Goal: Answer question/provide support: Share knowledge or assist other users

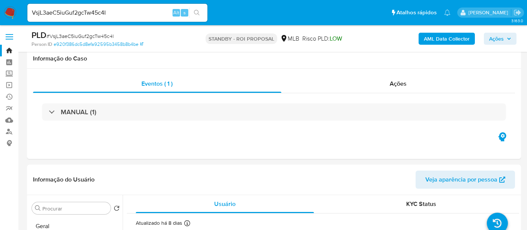
select select "10"
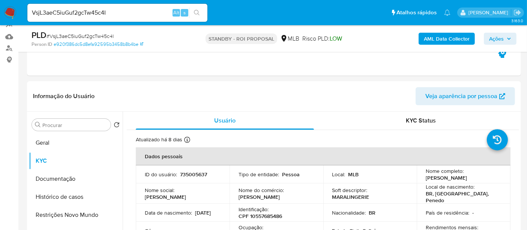
scroll to position [83, 0]
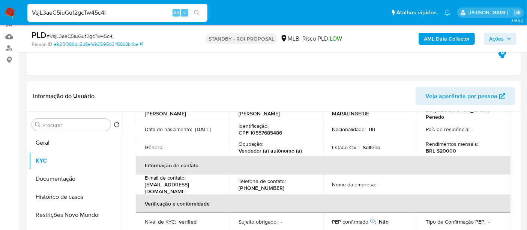
drag, startPoint x: 130, startPoint y: 13, endPoint x: 0, endPoint y: 4, distance: 130.5
click at [0, 4] on nav "Pausado Ver notificaciones VsjL3aeC5iuGuf2gcTw45c4I Alt s Atalhos rápidos Presi…" at bounding box center [263, 12] width 527 height 25
paste input "FMLQEraWCHriSlm7ys1QvBqw"
type input "FMLQEraWCHriSlm7ys1QvBqw"
click at [195, 12] on icon "search-icon" at bounding box center [197, 13] width 6 height 6
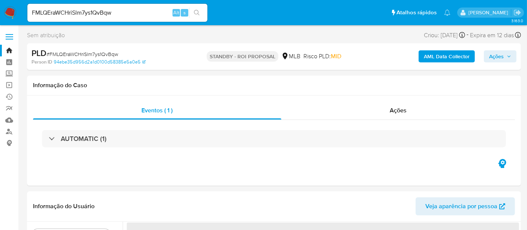
select select "10"
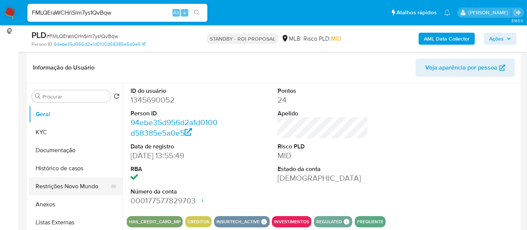
scroll to position [125, 0]
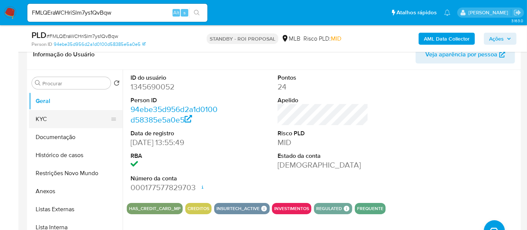
click at [48, 119] on button "KYC" at bounding box center [73, 119] width 88 height 18
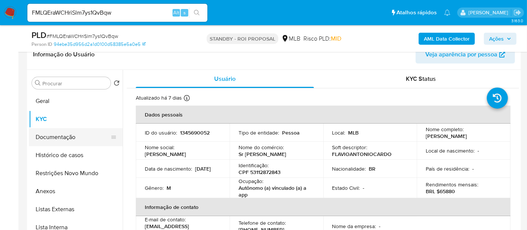
click at [50, 141] on button "Documentação" at bounding box center [73, 137] width 88 height 18
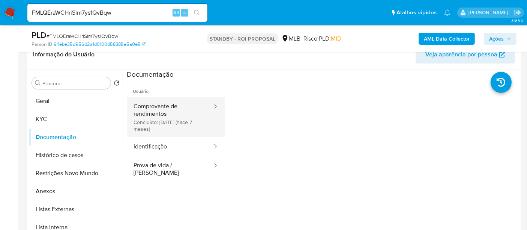
click at [168, 106] on button "Comprovante de rendimentos Concluído: [DATE] (hace 7 meses)" at bounding box center [170, 117] width 86 height 40
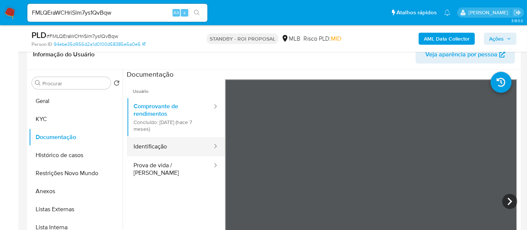
click at [152, 144] on button "Identificação" at bounding box center [170, 146] width 86 height 19
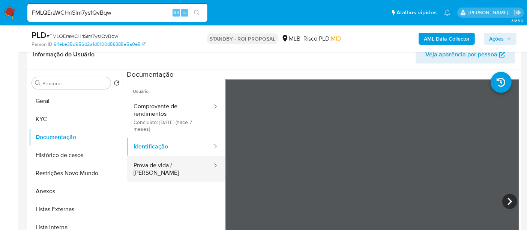
click at [154, 168] on button "Prova de vida / [PERSON_NAME]" at bounding box center [170, 169] width 86 height 26
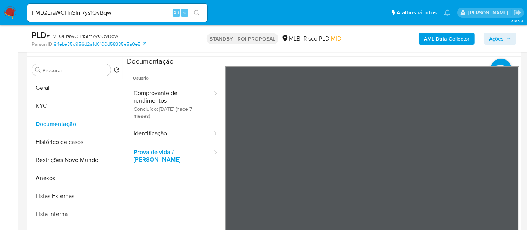
scroll to position [137, 0]
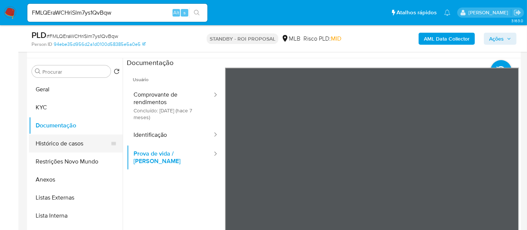
click at [61, 144] on button "Histórico de casos" at bounding box center [73, 143] width 88 height 18
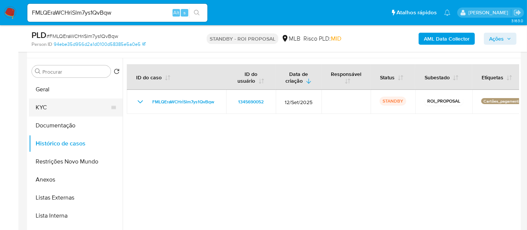
click at [51, 106] on button "KYC" at bounding box center [73, 107] width 88 height 18
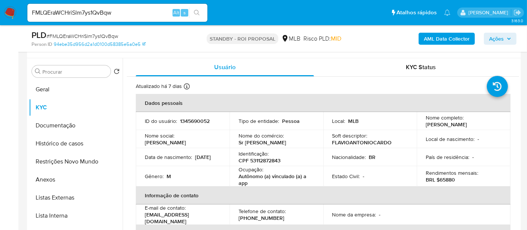
drag, startPoint x: 144, startPoint y: 164, endPoint x: 174, endPoint y: 165, distance: 30.0
click at [174, 160] on div "Data de nascimento : [DEMOGRAPHIC_DATA]" at bounding box center [183, 156] width 76 height 7
copy p "[DATE]"
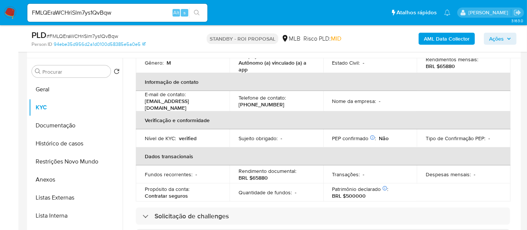
scroll to position [125, 0]
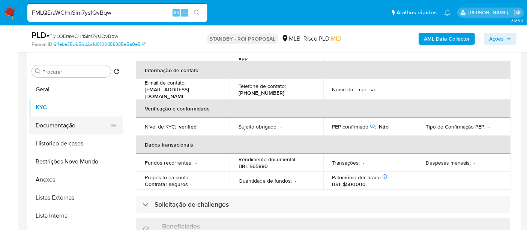
click at [72, 125] on button "Documentação" at bounding box center [73, 125] width 88 height 18
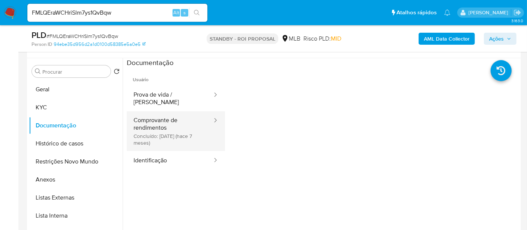
click at [149, 114] on button "Comprovante de rendimentos Concluído: [DATE] (hace 7 meses)" at bounding box center [170, 131] width 86 height 40
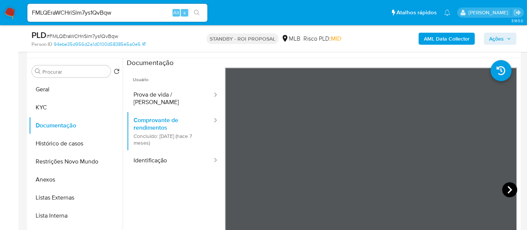
click at [508, 186] on icon at bounding box center [509, 189] width 15 height 15
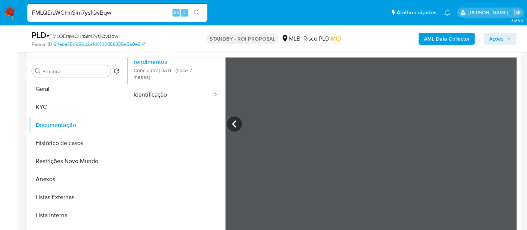
scroll to position [137, 0]
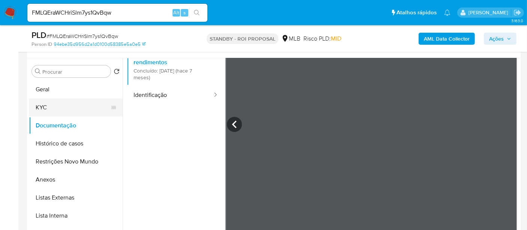
click at [48, 107] on button "KYC" at bounding box center [73, 107] width 88 height 18
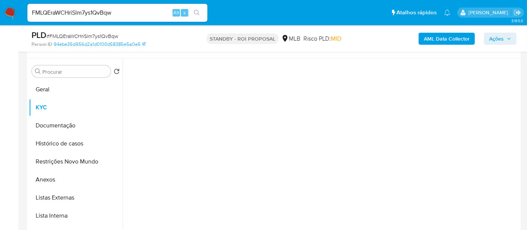
scroll to position [0, 0]
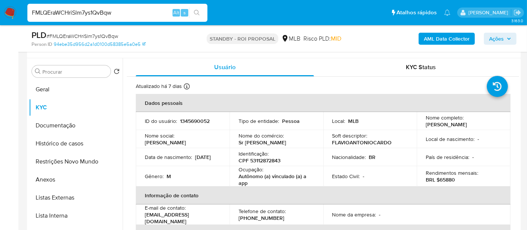
drag, startPoint x: 120, startPoint y: 15, endPoint x: 0, endPoint y: 18, distance: 119.7
click at [0, 18] on nav "Pausado Ver notificaciones FMLQEraWCHriSlm7ys1QvBqw Alt s Atalhos rápidos Presi…" at bounding box center [263, 12] width 527 height 25
paste input "9TdialMLhNlyfcYfc10SL3go"
type input "9TdialMLhNlyfcYfc10SL3go"
click at [198, 11] on icon "search-icon" at bounding box center [197, 13] width 6 height 6
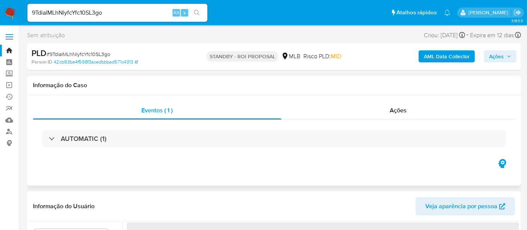
select select "10"
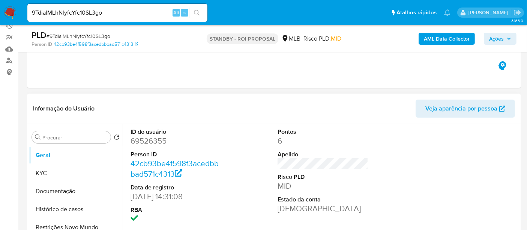
scroll to position [83, 0]
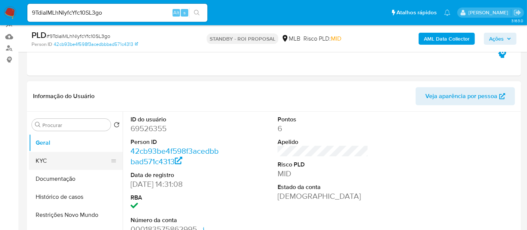
click at [54, 156] on button "KYC" at bounding box center [73, 161] width 88 height 18
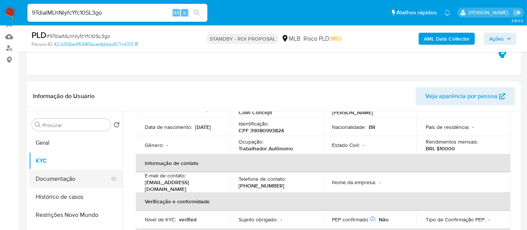
click at [53, 179] on button "Documentação" at bounding box center [73, 179] width 88 height 18
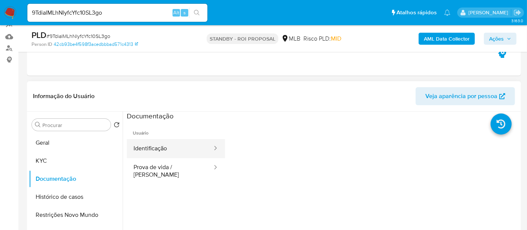
click at [163, 149] on button "Identificação" at bounding box center [170, 148] width 86 height 19
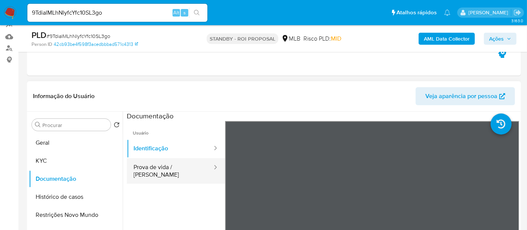
click at [159, 168] on button "Prova de vida / [PERSON_NAME]" at bounding box center [170, 171] width 86 height 26
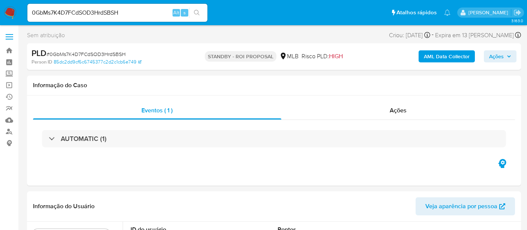
select select "10"
